Goal: Book appointment/travel/reservation

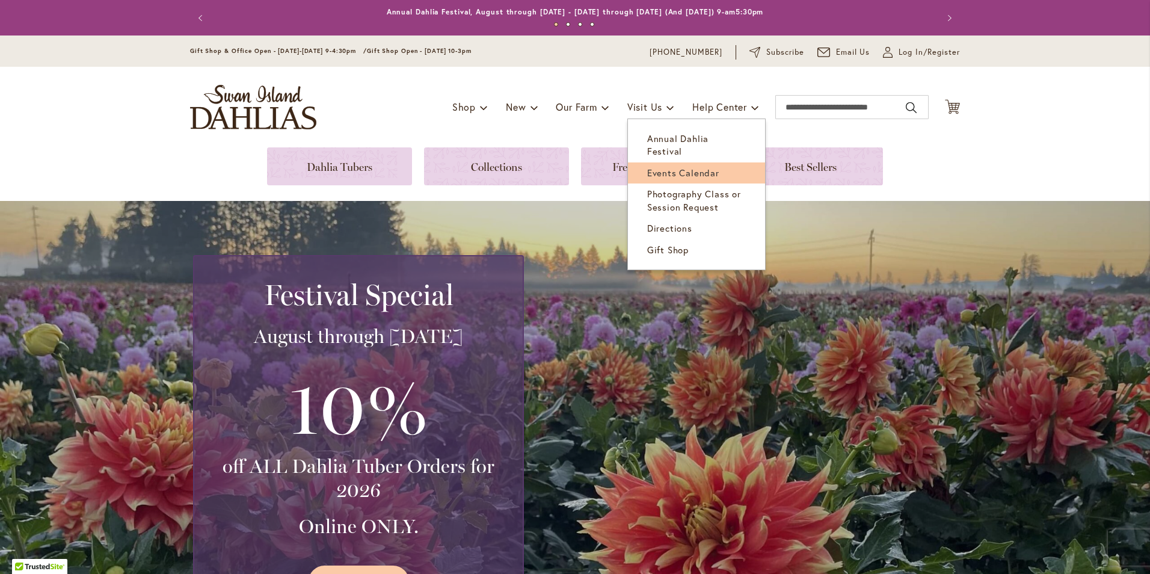
click at [658, 167] on span "Events Calendar" at bounding box center [683, 173] width 72 height 12
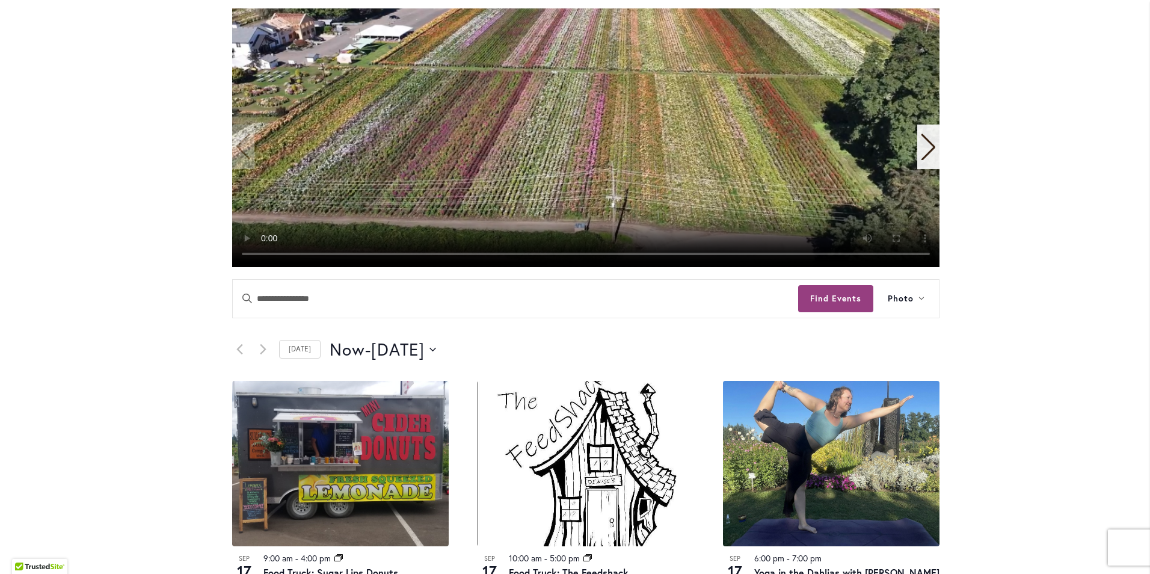
scroll to position [301, 0]
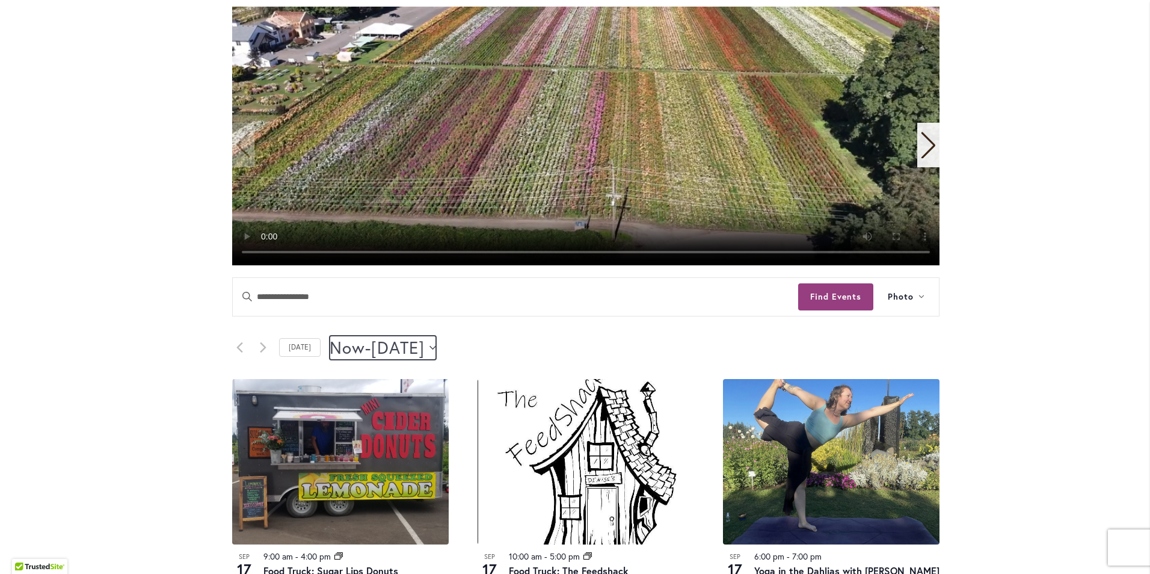
click at [436, 349] on button "Now Now - [DATE] September 20" at bounding box center [382, 347] width 106 height 24
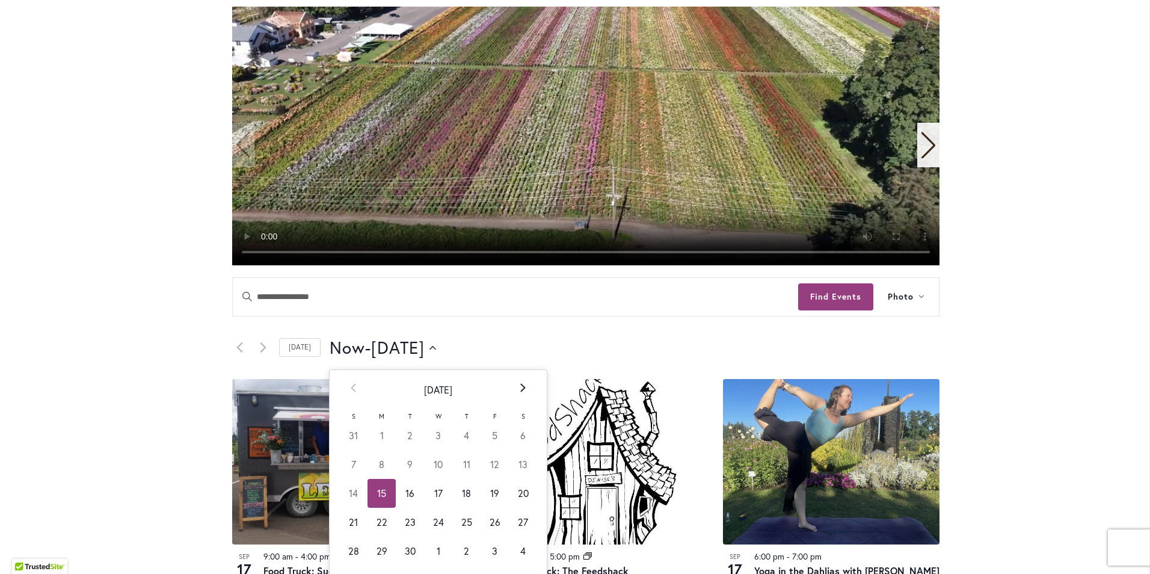
click at [511, 390] on th "Next" at bounding box center [523, 390] width 28 height 40
click at [510, 388] on th "Next" at bounding box center [523, 390] width 28 height 40
click at [521, 516] on td "22" at bounding box center [523, 521] width 28 height 29
type input "**********"
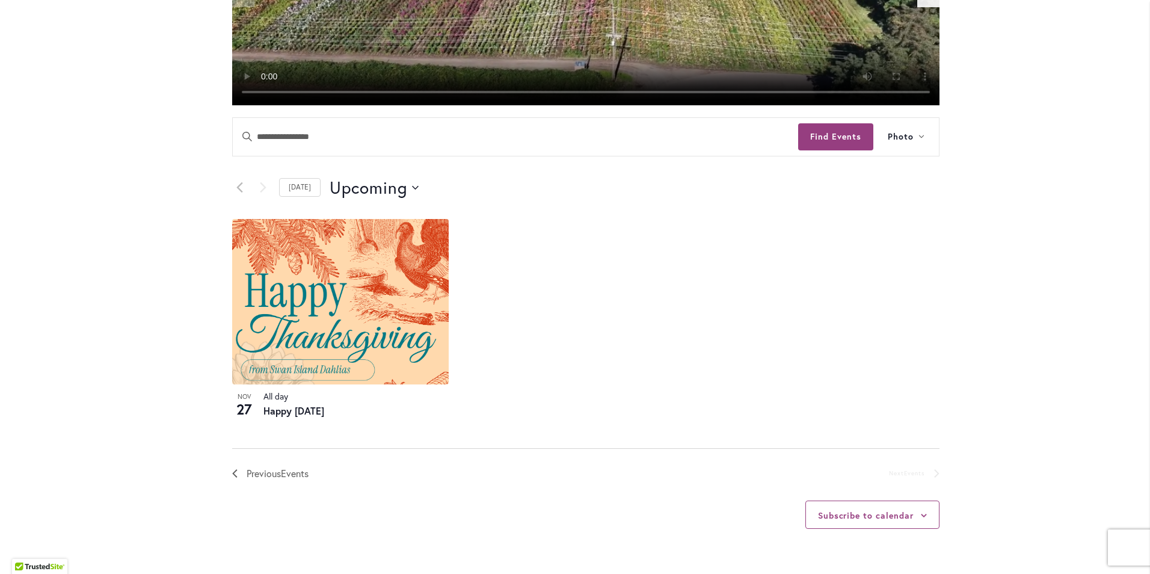
scroll to position [459, 0]
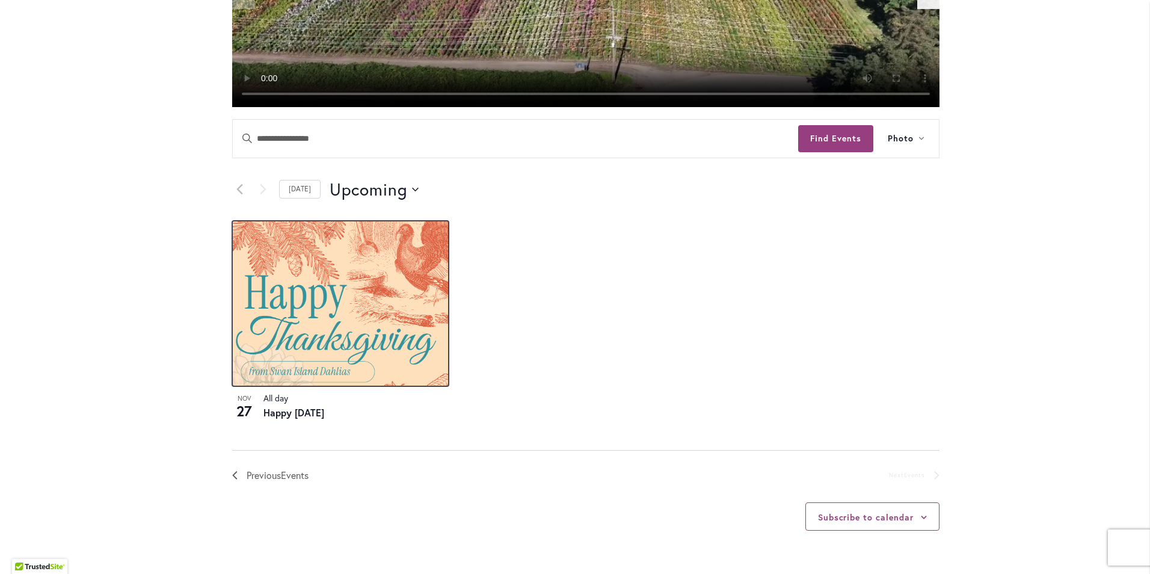
click at [379, 277] on img at bounding box center [340, 303] width 216 height 165
